Goal: Task Accomplishment & Management: Manage account settings

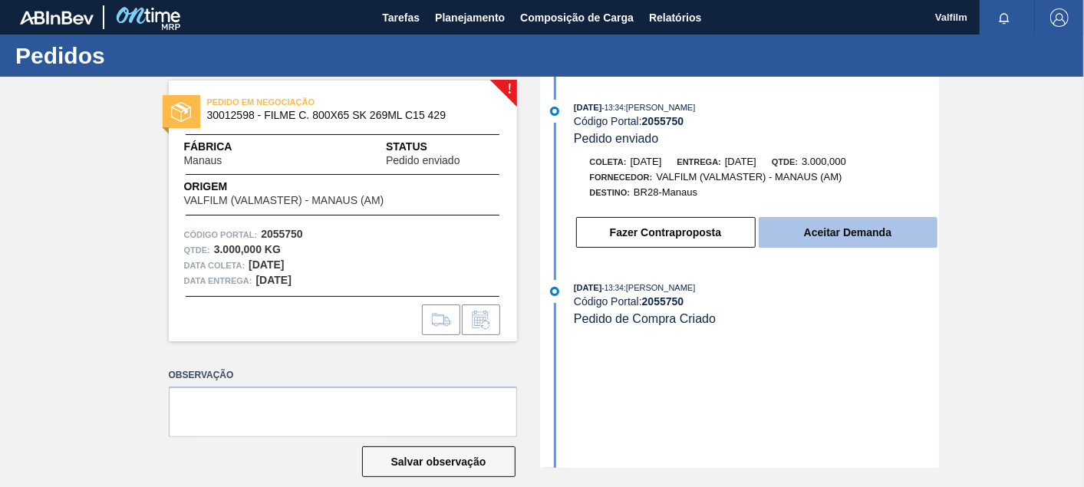
click at [861, 228] on button "Aceitar Demanda" at bounding box center [848, 232] width 179 height 31
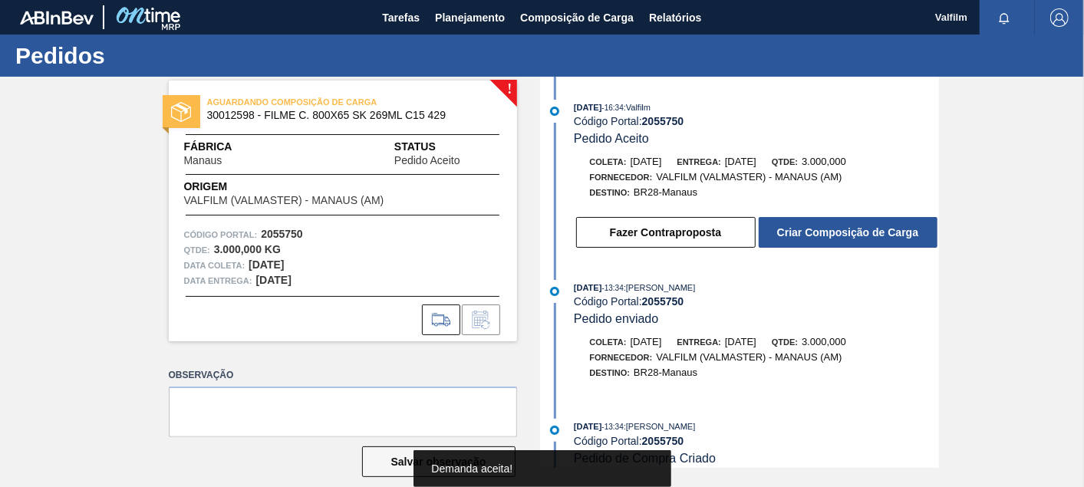
click at [888, 239] on button "Criar Composição de Carga" at bounding box center [848, 232] width 179 height 31
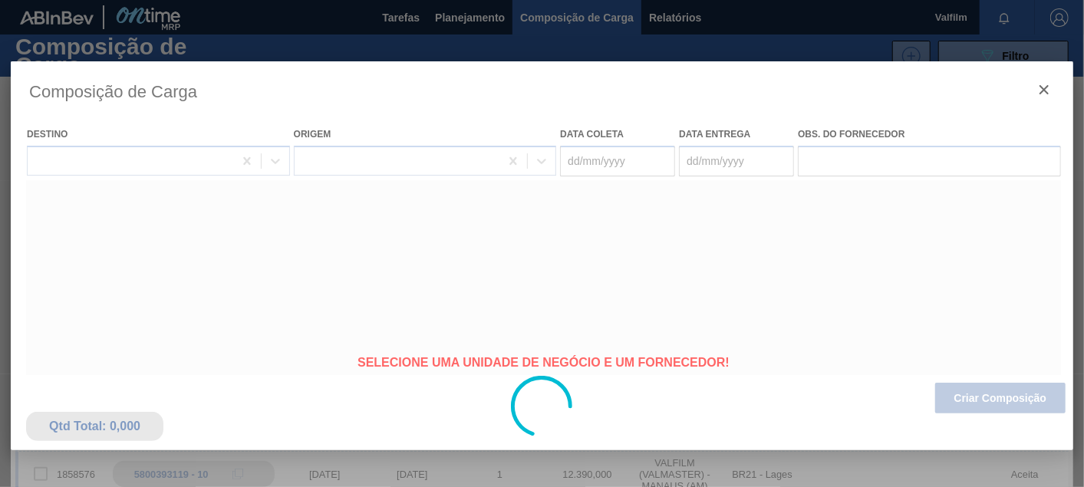
type coleta "[DATE]"
type Entrega "[DATE]"
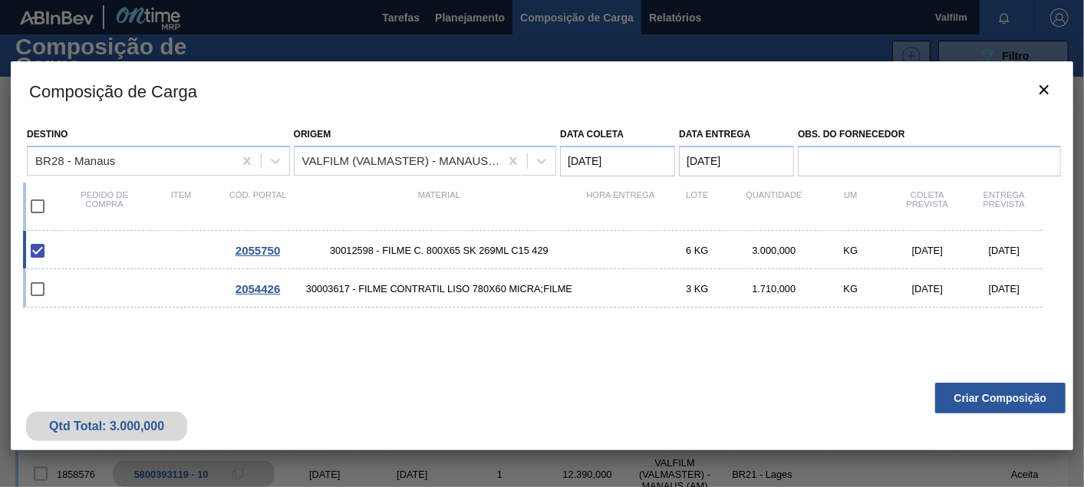
click at [990, 403] on button "Criar Composição" at bounding box center [1000, 398] width 130 height 31
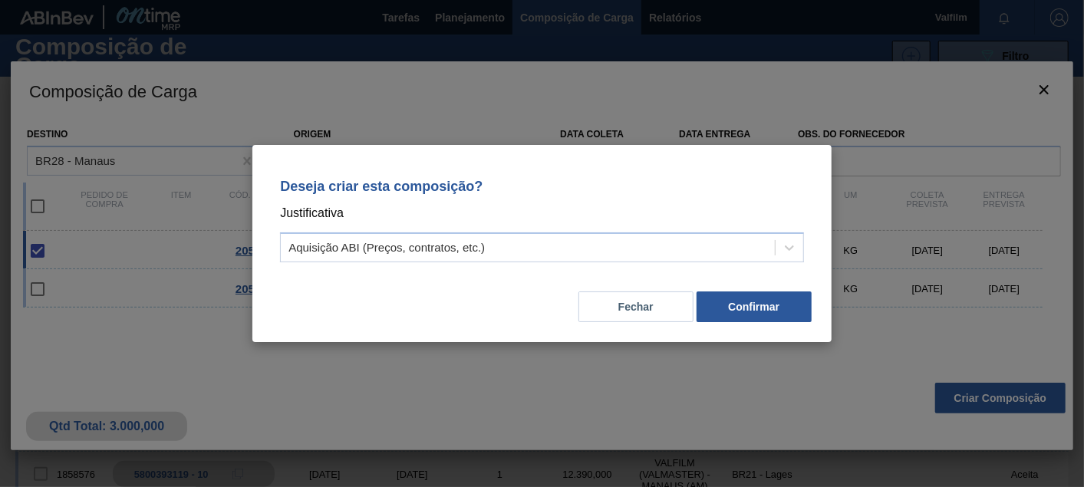
click at [513, 265] on div "Deseja criar esta composição? Justificativa Aquisição ABI (Preços, contratos, e…" at bounding box center [542, 217] width 542 height 108
click at [506, 254] on div "Aquisição ABI (Preços, contratos, etc.)" at bounding box center [528, 248] width 494 height 22
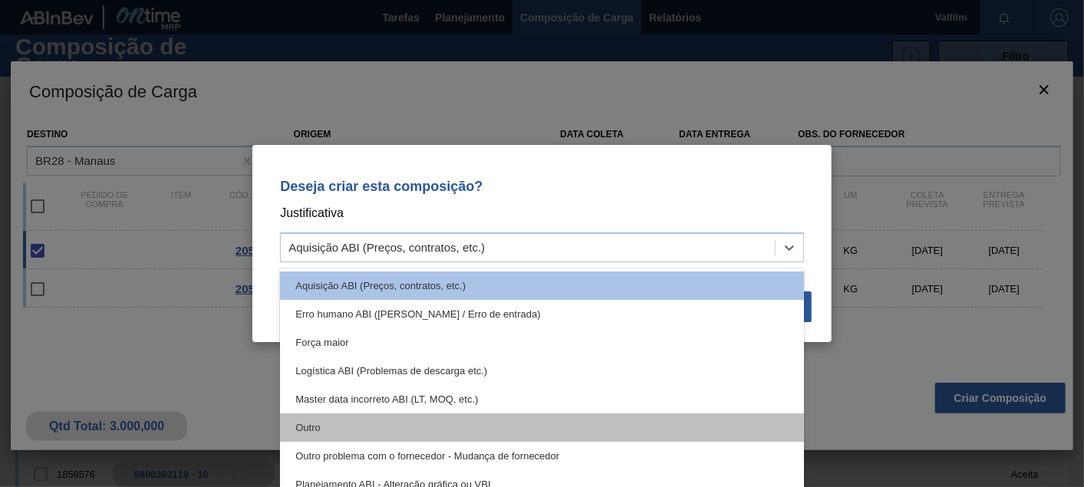
click at [354, 417] on div "Outro" at bounding box center [542, 427] width 524 height 28
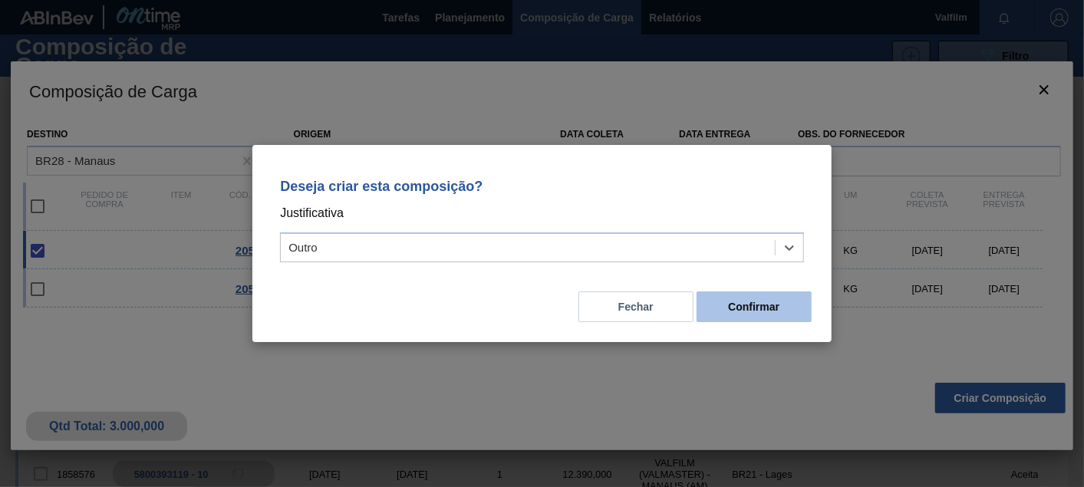
click at [789, 313] on button "Confirmar" at bounding box center [754, 307] width 115 height 31
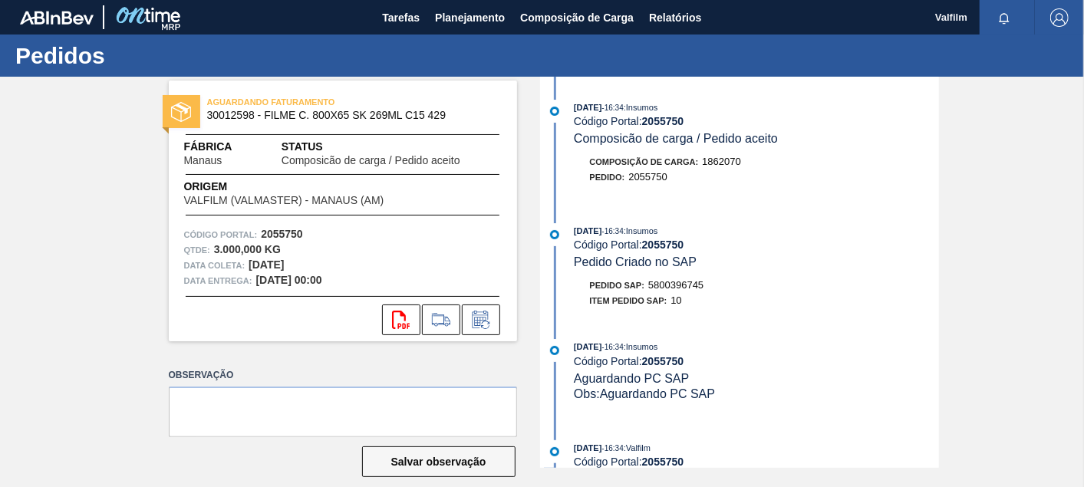
click at [673, 288] on span "5800396745" at bounding box center [675, 285] width 55 height 12
copy span "5800396745"
click at [242, 114] on span "30012598 - FILME C. 800X65 SK 269ML C15 429" at bounding box center [346, 116] width 278 height 12
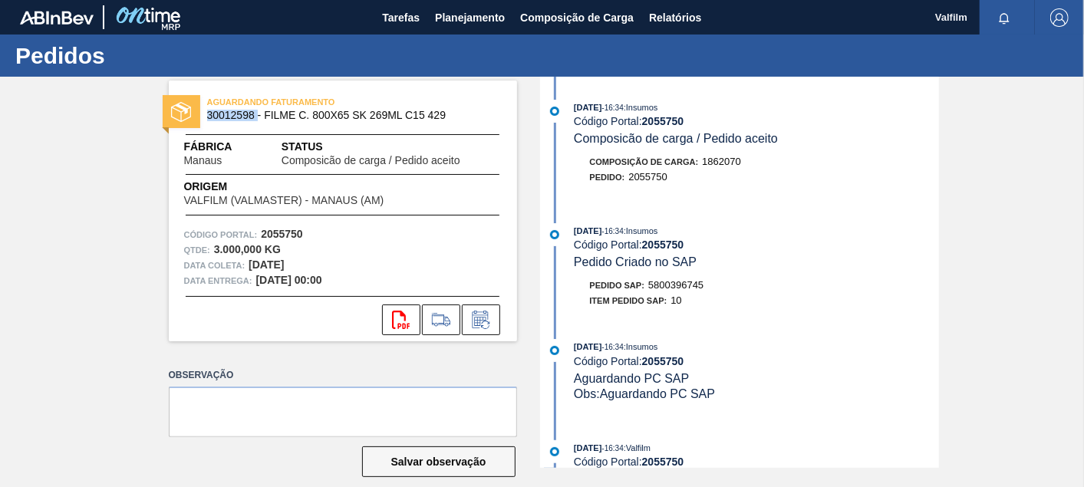
copy span "30012598"
click at [408, 12] on span "Tarefas" at bounding box center [401, 17] width 38 height 18
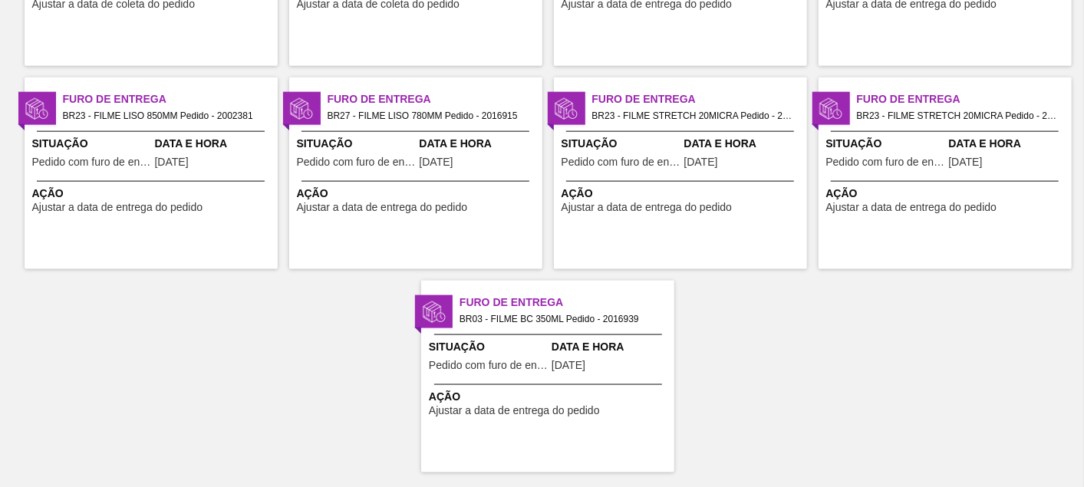
scroll to position [1087, 0]
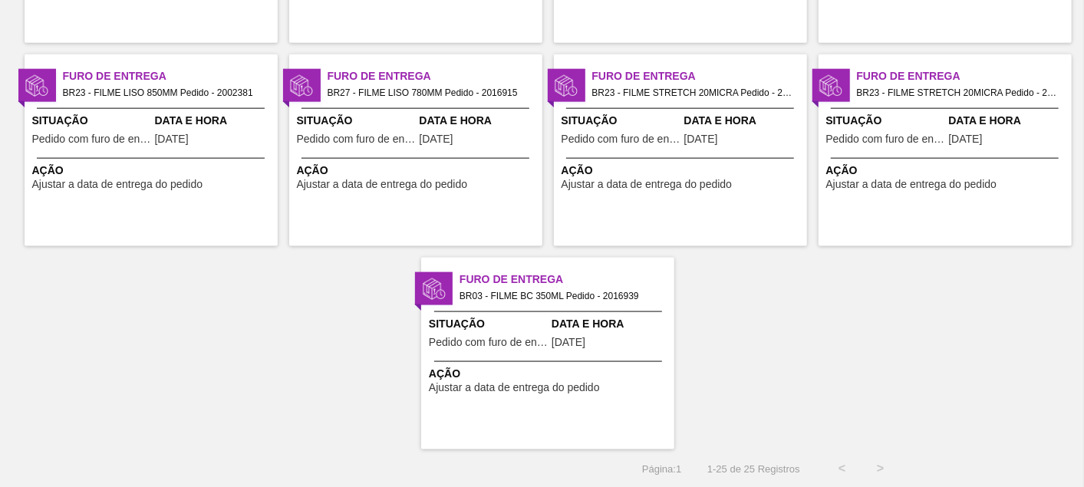
click at [401, 109] on div "Furo de Entrega BR27 - FILME LISO 780MM Pedido - 2016915 Situação Pedido com fu…" at bounding box center [415, 150] width 253 height 192
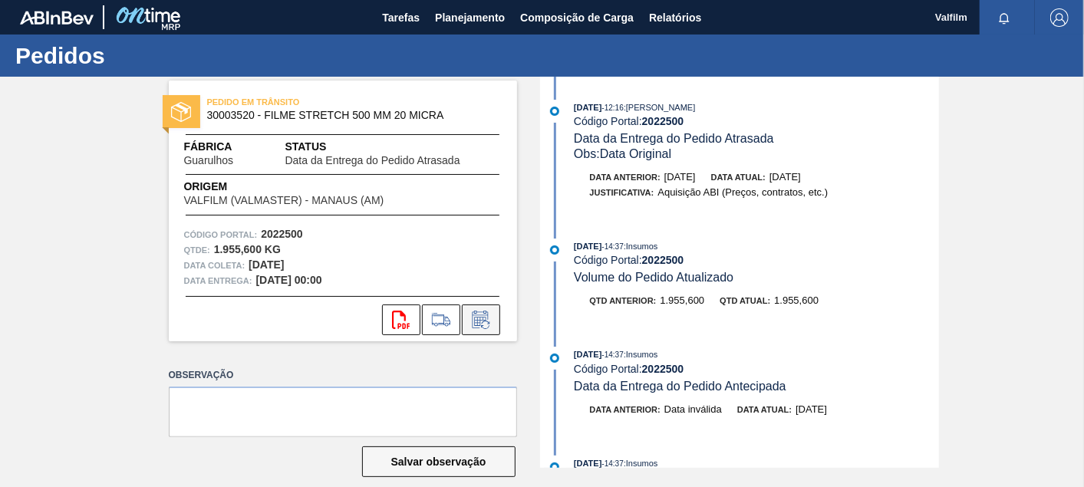
click at [494, 327] on button at bounding box center [481, 320] width 38 height 31
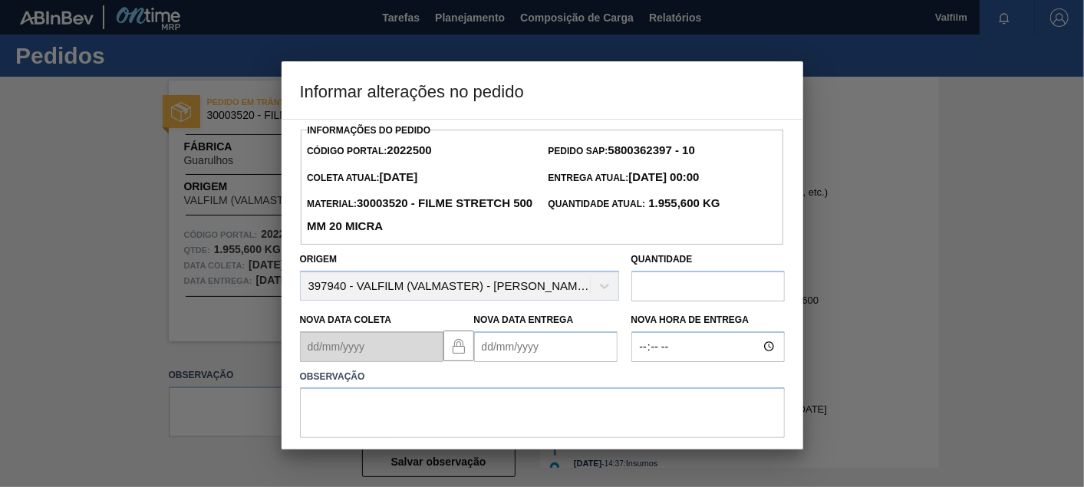
click at [528, 344] on Entrega2022500 "Nova Data Entrega" at bounding box center [545, 346] width 143 height 31
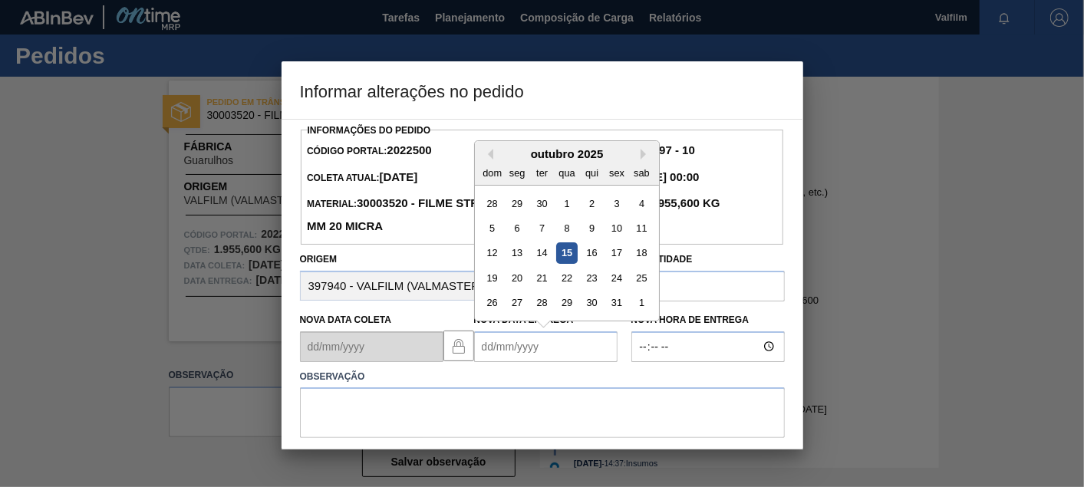
drag, startPoint x: 540, startPoint y: 275, endPoint x: 540, endPoint y: 308, distance: 33.0
click at [540, 278] on div "21" at bounding box center [541, 278] width 21 height 21
type Entrega2022500 "[DATE]"
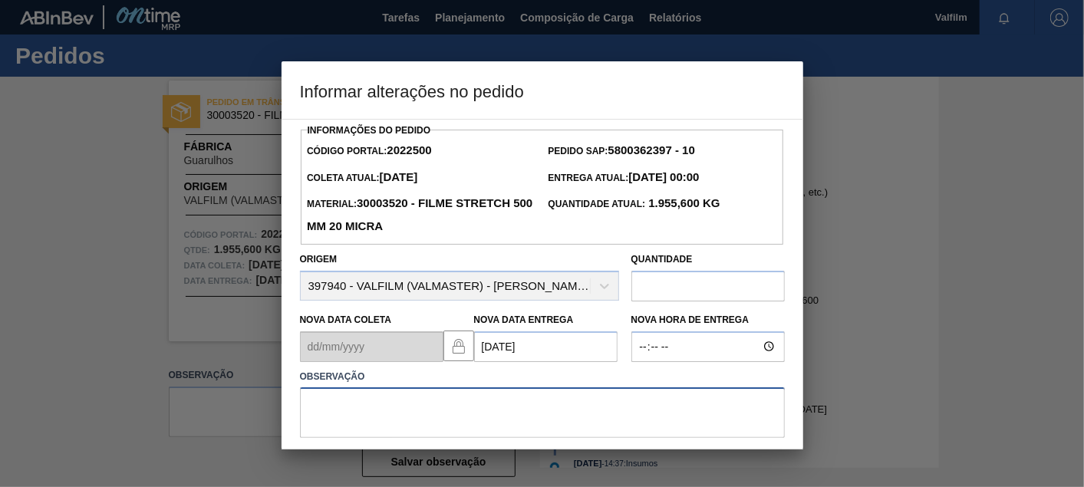
click at [524, 435] on textarea at bounding box center [542, 412] width 485 height 51
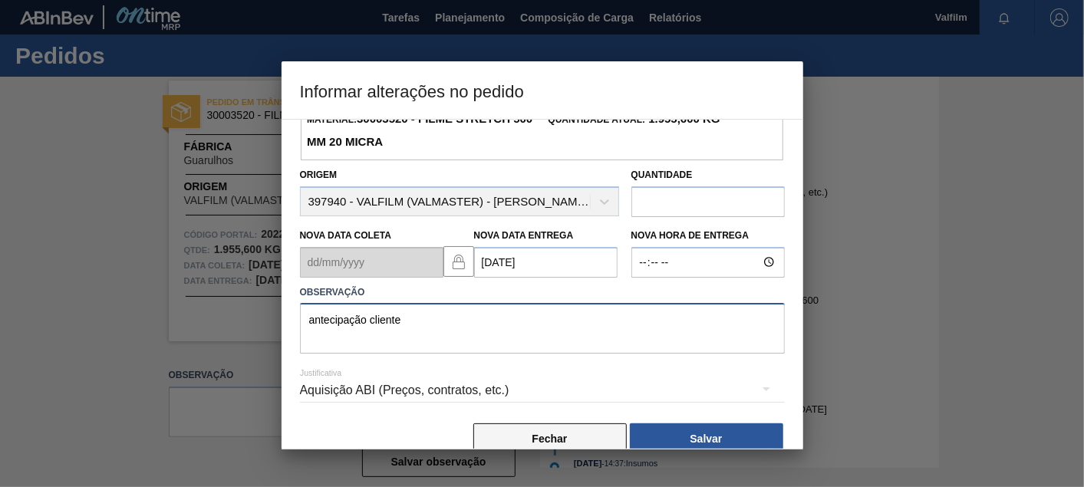
scroll to position [110, 0]
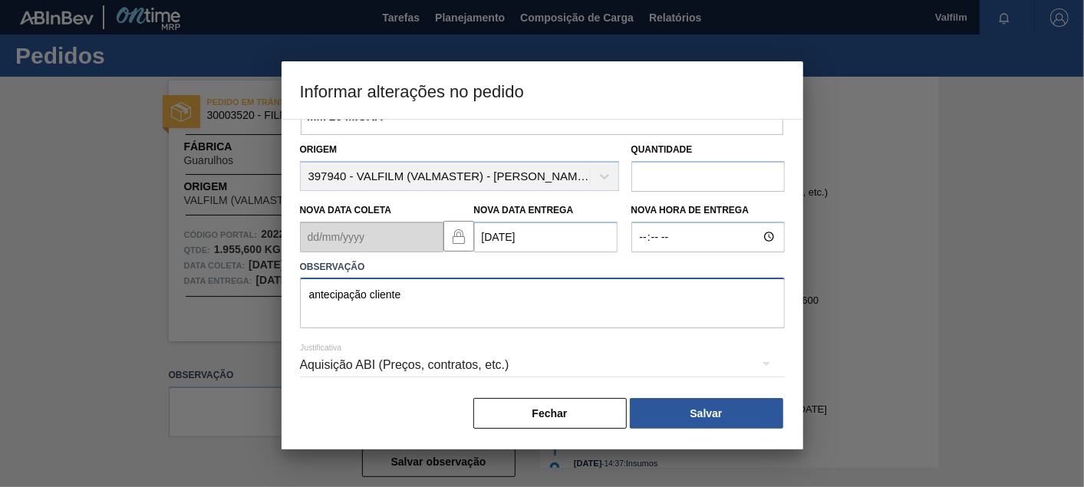
type textarea "antecipação cliente"
click at [461, 368] on div "Aquisição ABI (Preços, contratos, etc.)" at bounding box center [542, 365] width 485 height 43
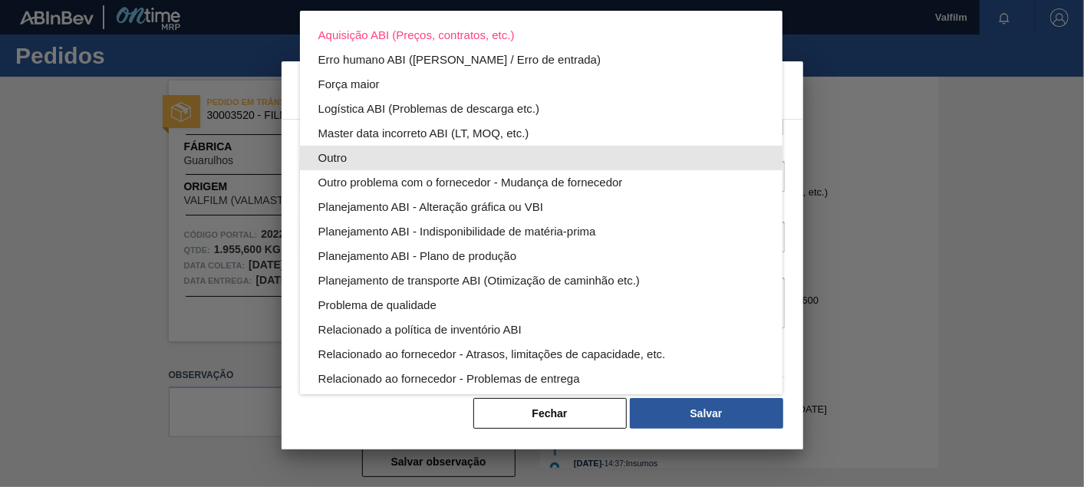
drag, startPoint x: 366, startPoint y: 153, endPoint x: 408, endPoint y: 168, distance: 44.6
click at [366, 154] on div "Outro" at bounding box center [541, 158] width 446 height 25
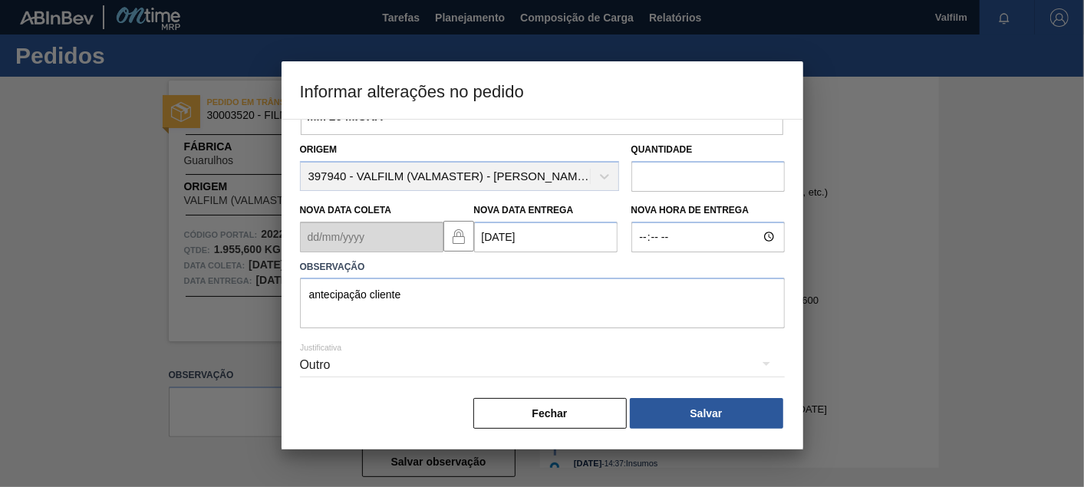
click at [712, 394] on div "Informações do Pedido Código Portal: 2022500 Pedido SAP: 5800362397 - 10 [PERSO…" at bounding box center [542, 220] width 485 height 420
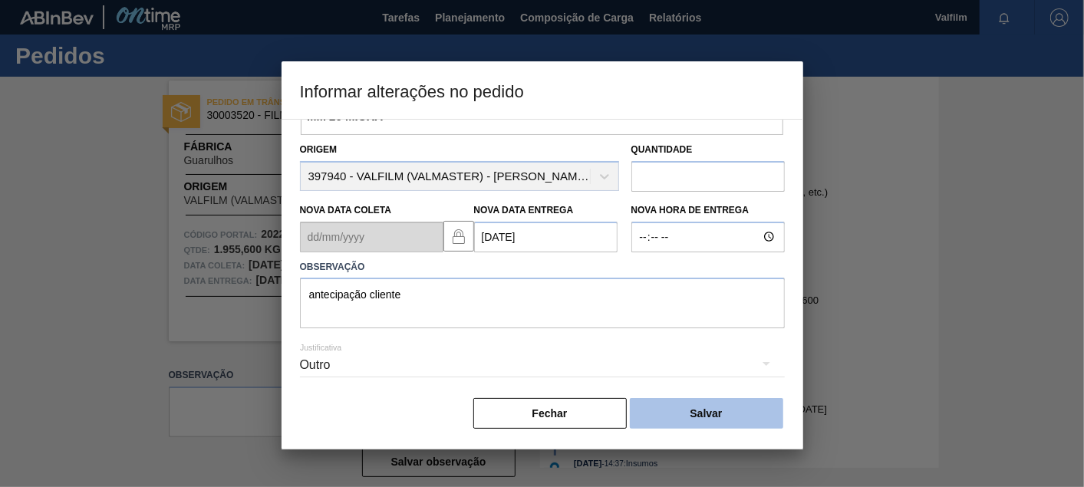
click at [710, 416] on button "Salvar" at bounding box center [706, 413] width 153 height 31
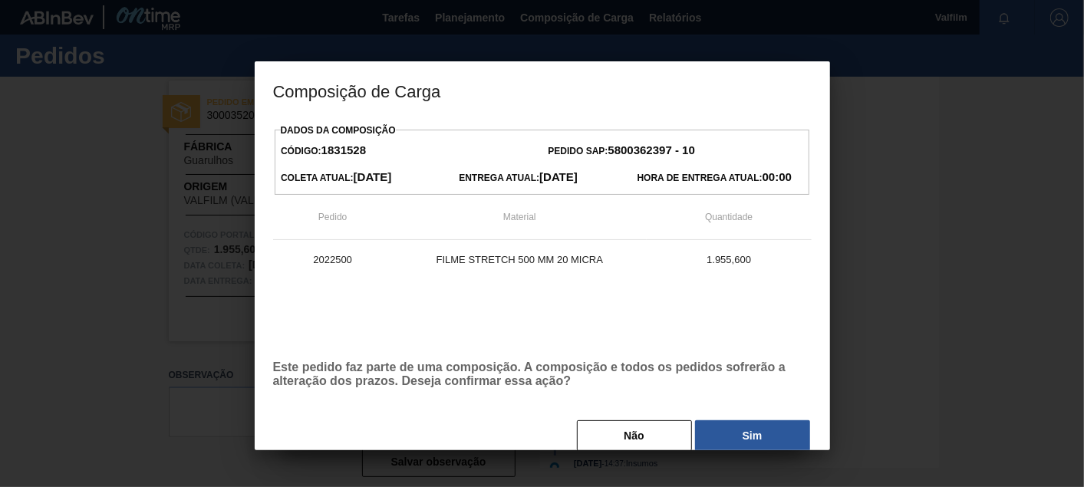
click at [743, 416] on div "Dados da Composição Código: 1831528 Pedido SAP: 5800362397 - 10 [PERSON_NAME] A…" at bounding box center [542, 286] width 539 height 333
click at [743, 423] on button "Sim" at bounding box center [752, 435] width 115 height 31
